Goal: Information Seeking & Learning: Check status

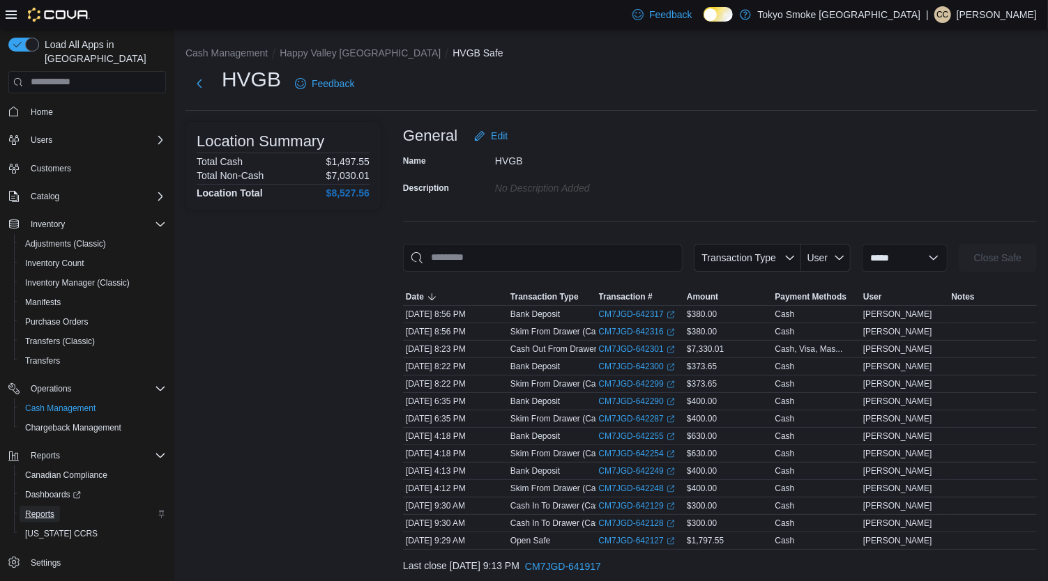
click at [45, 509] on span "Reports" at bounding box center [39, 514] width 29 height 11
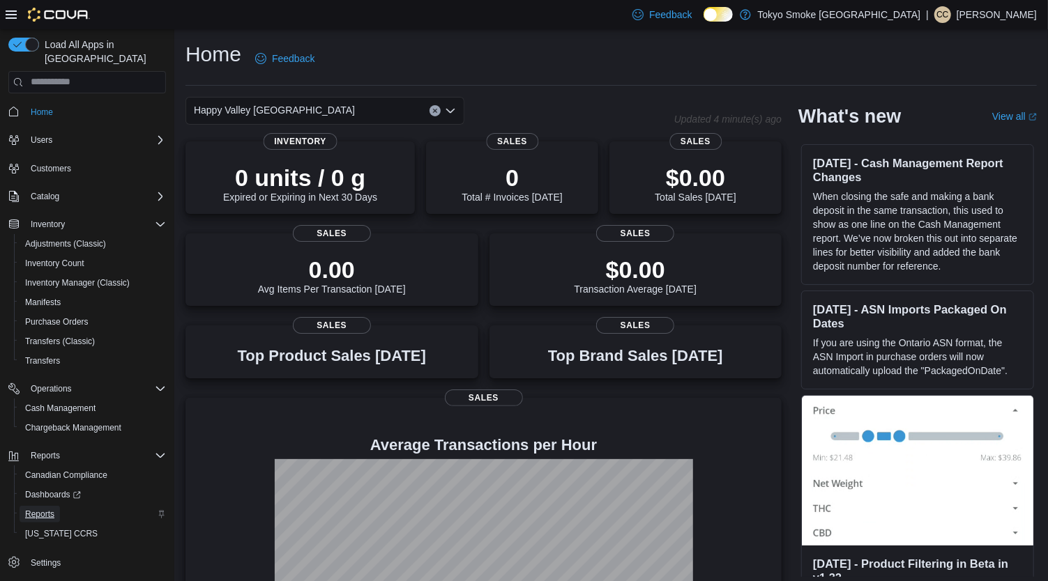
click at [48, 509] on span "Reports" at bounding box center [39, 514] width 29 height 11
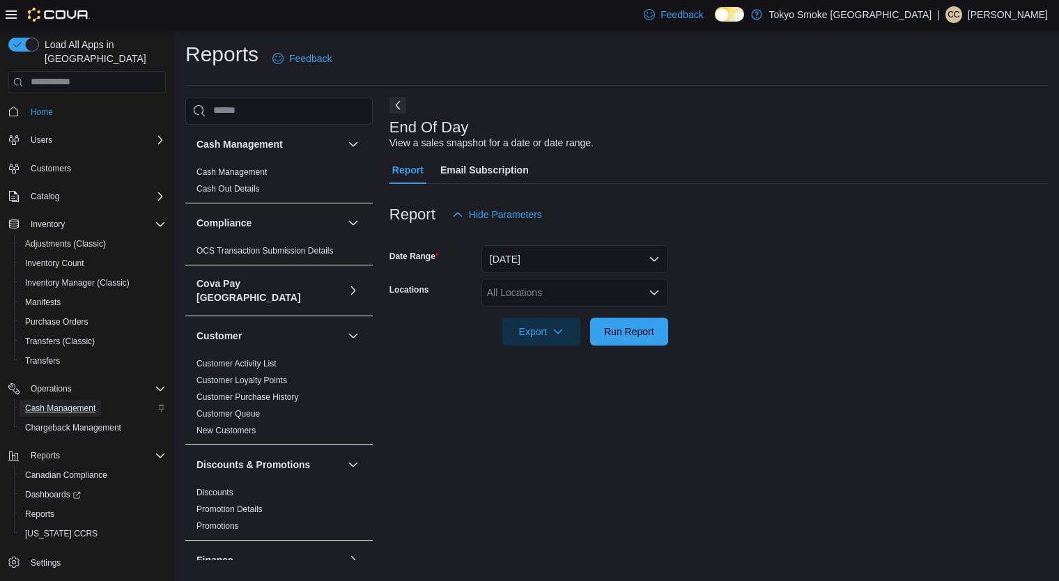
click at [55, 403] on span "Cash Management" at bounding box center [60, 408] width 70 height 11
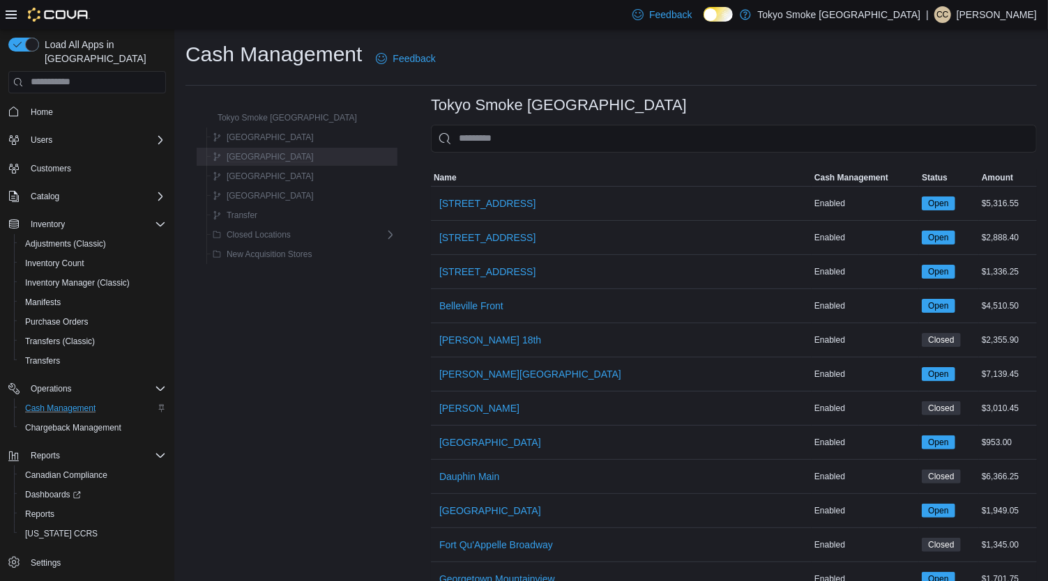
click at [325, 165] on div "[GEOGRAPHIC_DATA]" at bounding box center [300, 157] width 194 height 20
click at [325, 162] on div "[GEOGRAPHIC_DATA]" at bounding box center [301, 156] width 189 height 17
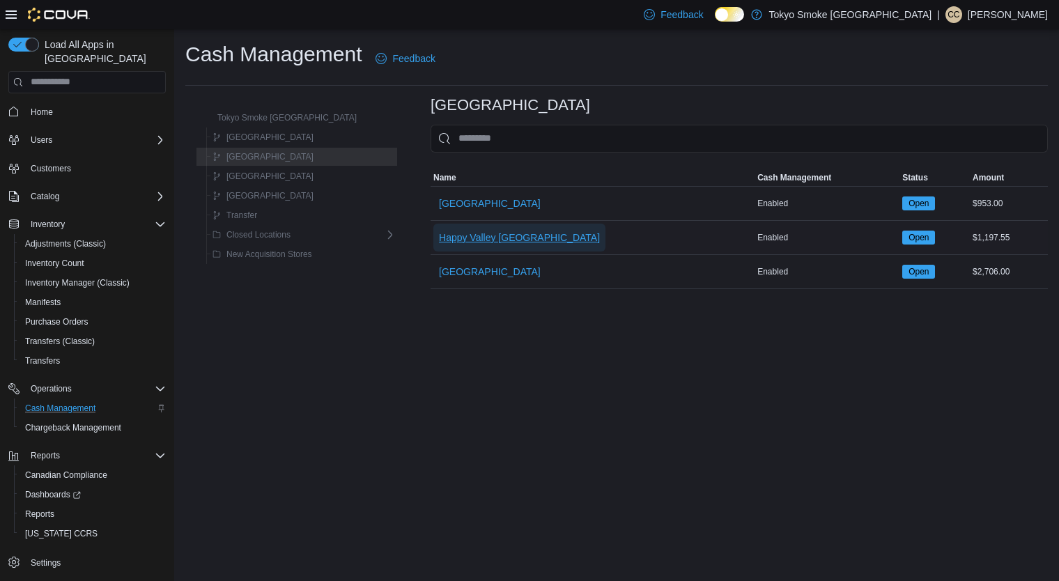
click at [439, 231] on span "Happy Valley [GEOGRAPHIC_DATA]" at bounding box center [519, 238] width 161 height 14
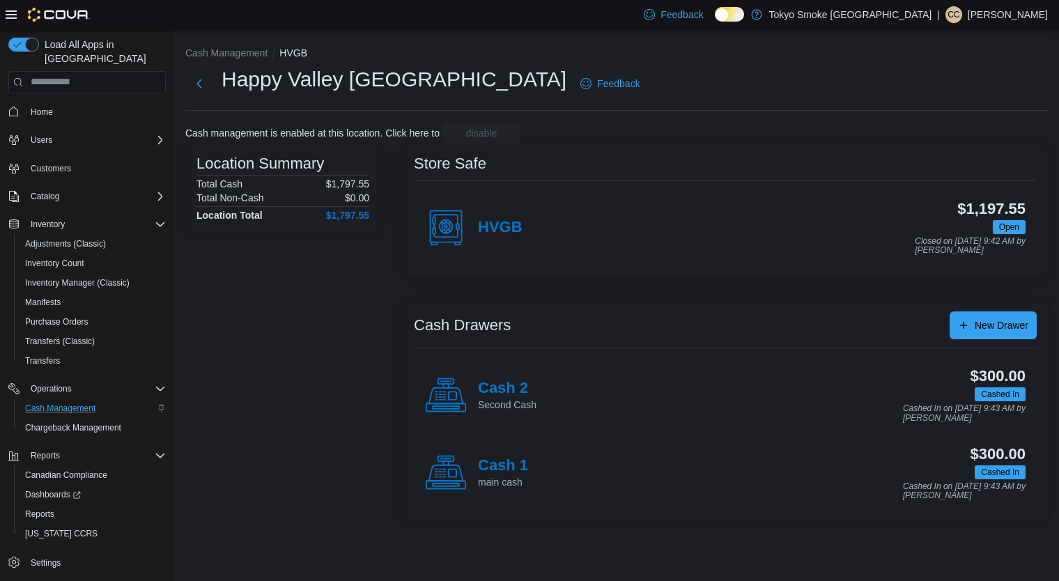
click at [579, 155] on div "Store Safe" at bounding box center [725, 163] width 623 height 17
click at [627, 79] on div "Happy Valley Goose Bay Feedback" at bounding box center [616, 84] width 863 height 36
click at [319, 348] on div "Location Summary Total Cash $1,797.55 Total Non-Cash $0.00 Location Total $1,79…" at bounding box center [282, 333] width 195 height 379
click at [61, 506] on div "Reports" at bounding box center [93, 514] width 146 height 17
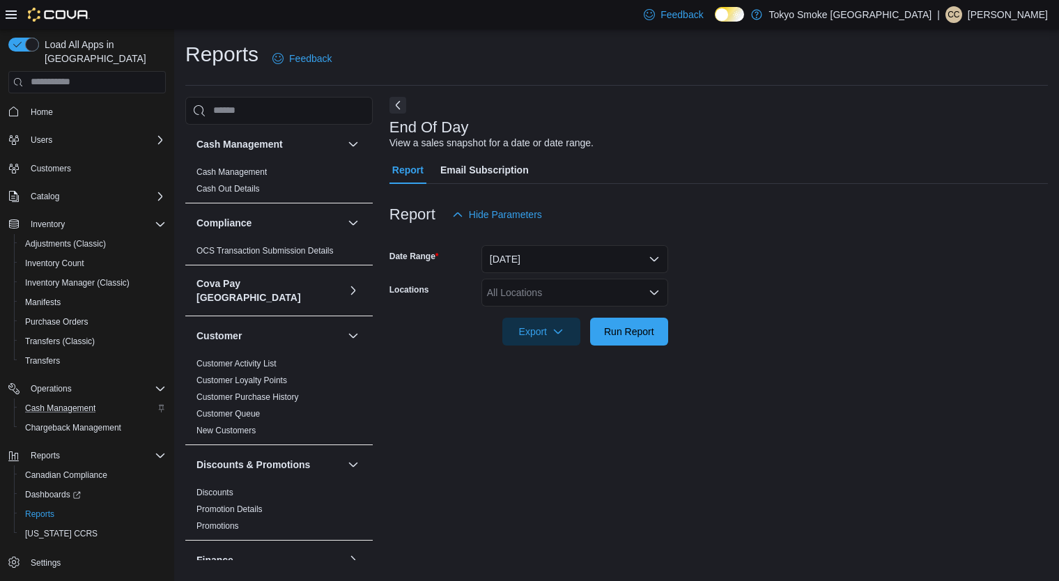
click at [532, 290] on div "All Locations" at bounding box center [575, 293] width 187 height 28
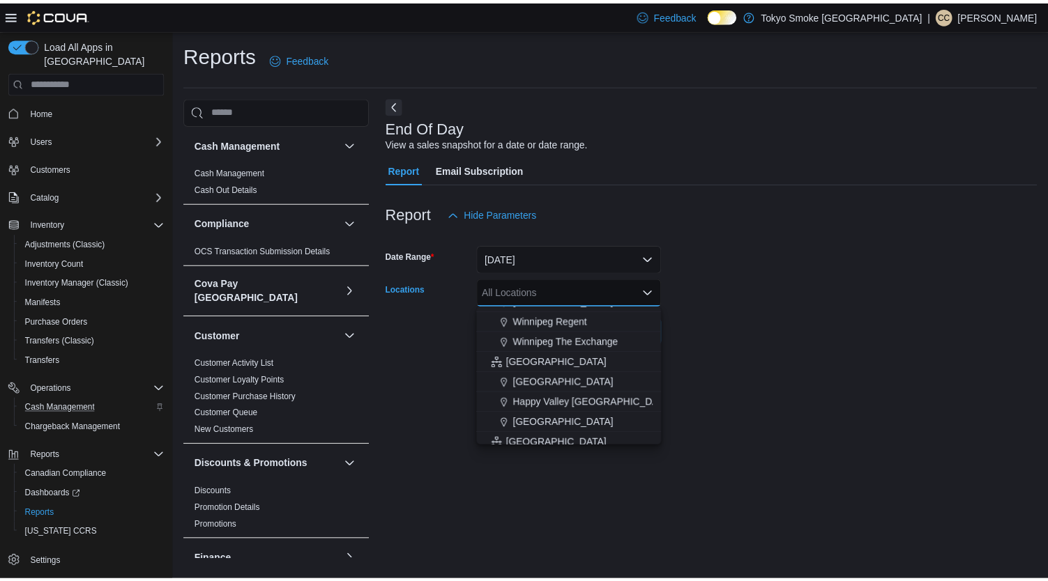
scroll to position [197, 0]
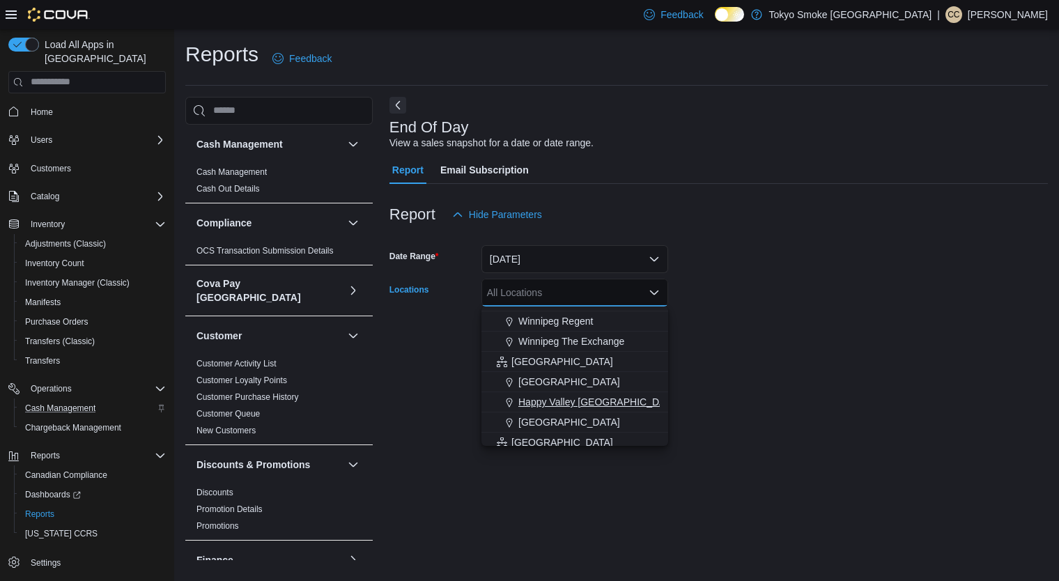
click at [568, 404] on span "Happy Valley [GEOGRAPHIC_DATA]" at bounding box center [599, 402] width 161 height 14
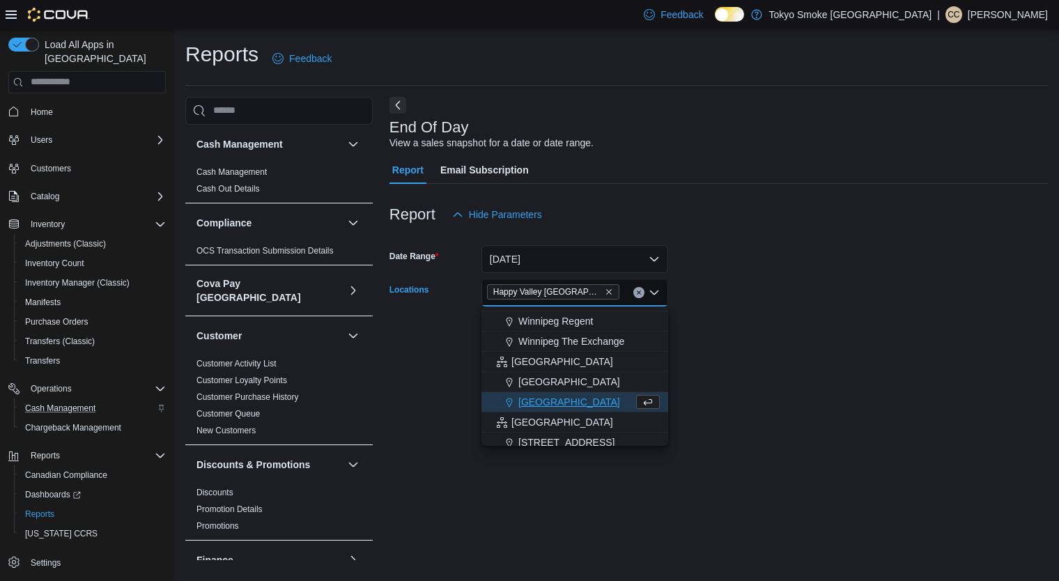
click at [803, 342] on form "Date Range [DATE] Locations [GEOGRAPHIC_DATA] [GEOGRAPHIC_DATA] Combo box. Sele…" at bounding box center [719, 287] width 659 height 117
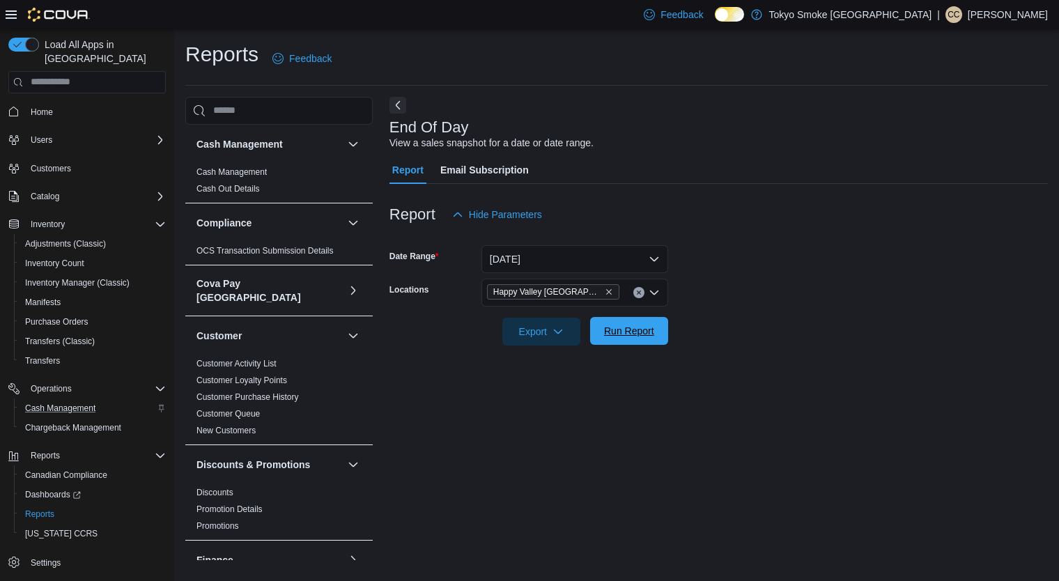
click at [643, 335] on span "Run Report" at bounding box center [629, 331] width 50 height 14
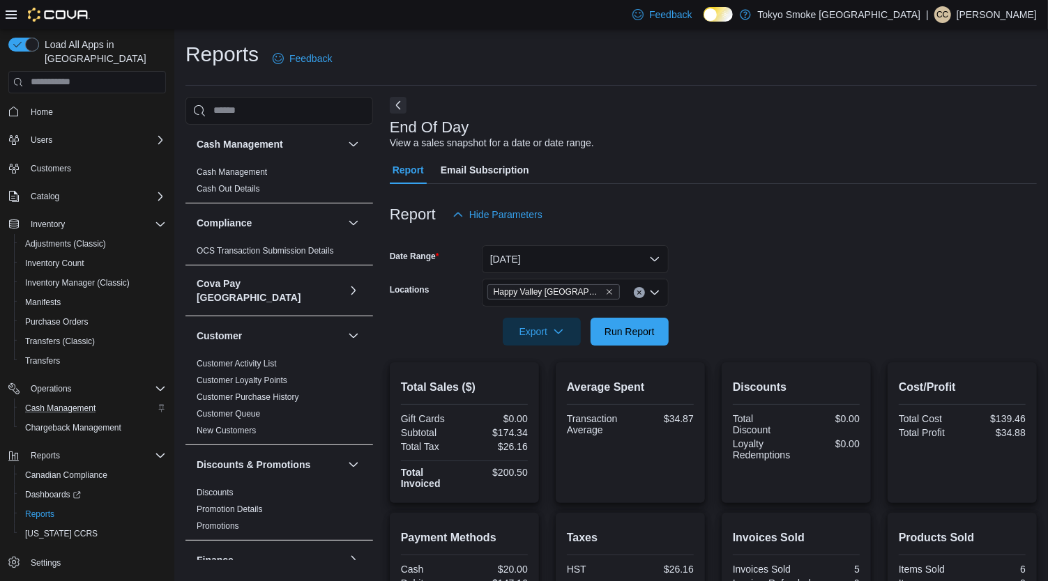
scroll to position [173, 0]
